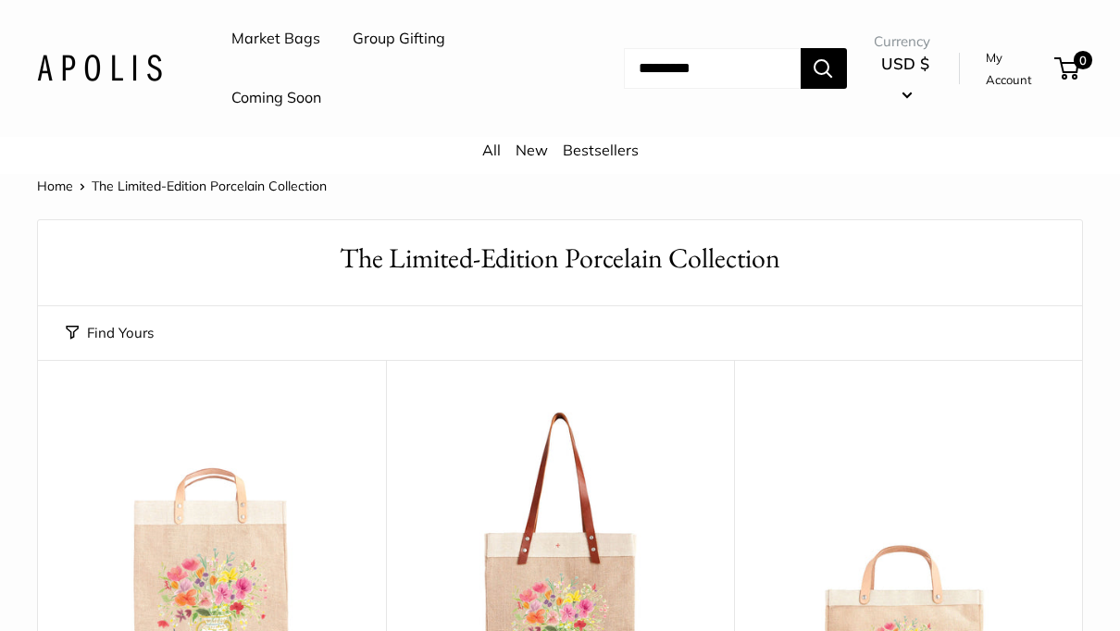
click at [254, 44] on link "Market Bags" at bounding box center [275, 39] width 89 height 28
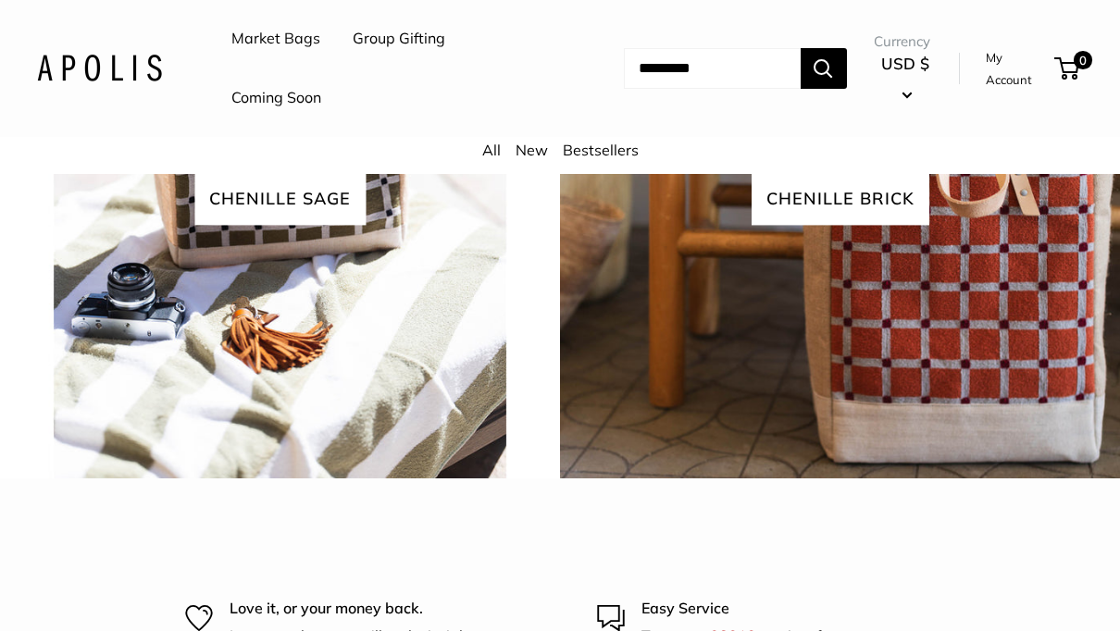
scroll to position [3956, 0]
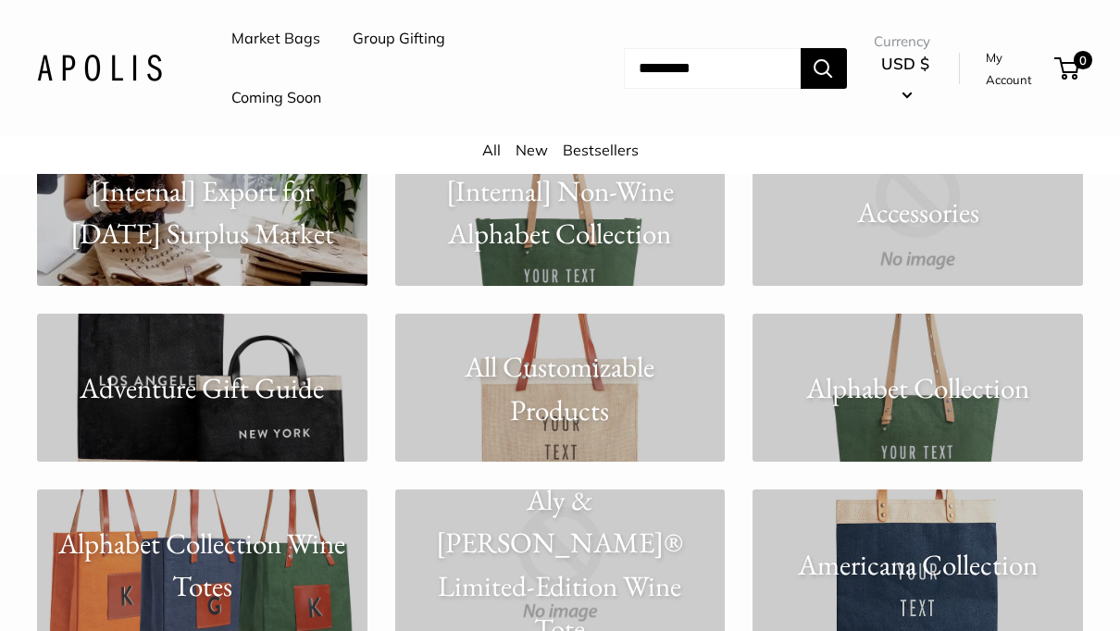
scroll to position [532, 0]
click at [192, 393] on p "Adventure Gift Guide" at bounding box center [202, 389] width 331 height 44
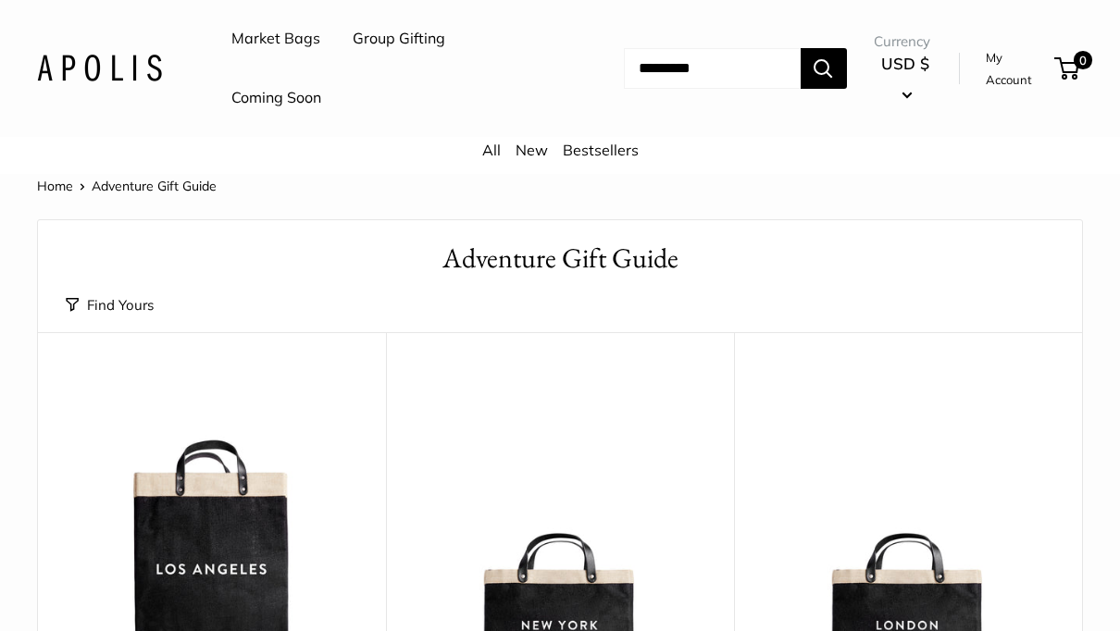
click at [256, 42] on link "Market Bags" at bounding box center [275, 39] width 89 height 28
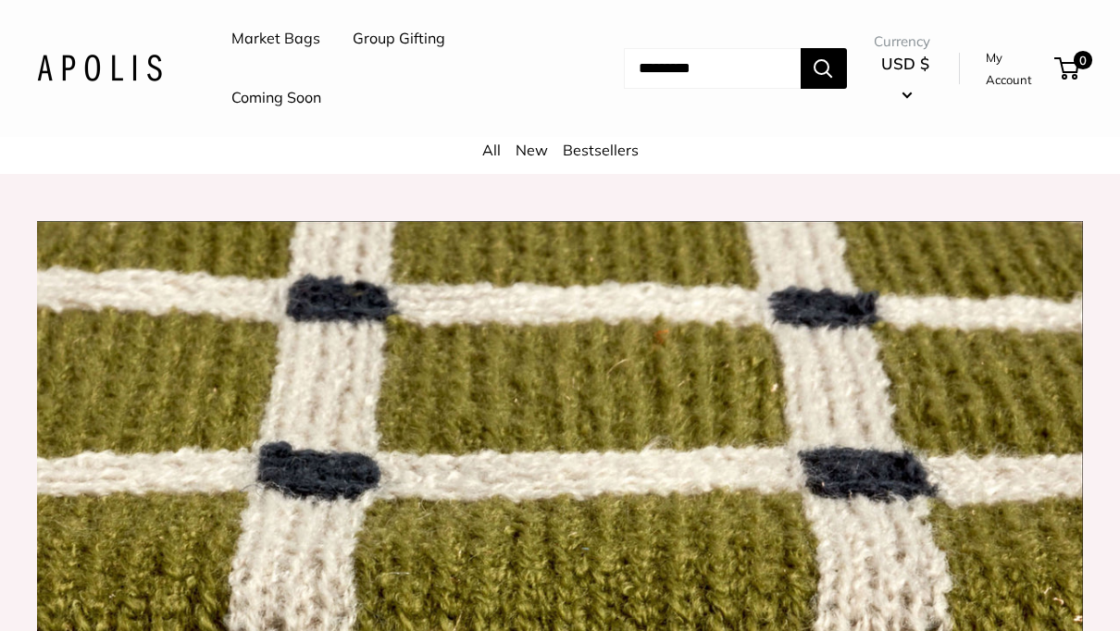
scroll to position [1581, 0]
